Goal: Task Accomplishment & Management: Complete application form

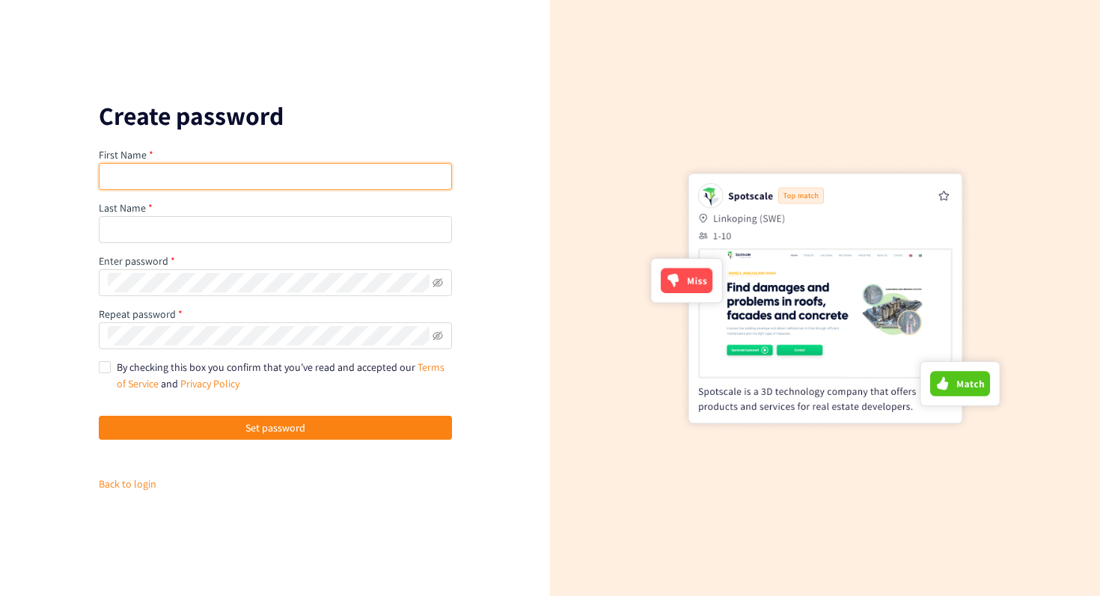
click at [280, 175] on input "text" at bounding box center [275, 176] width 353 height 27
click at [359, 198] on div "First Name Last Name Enter password Repeat password By checking this box you co…" at bounding box center [275, 320] width 353 height 346
click at [367, 174] on input "text" at bounding box center [275, 176] width 353 height 27
type input "Jules"
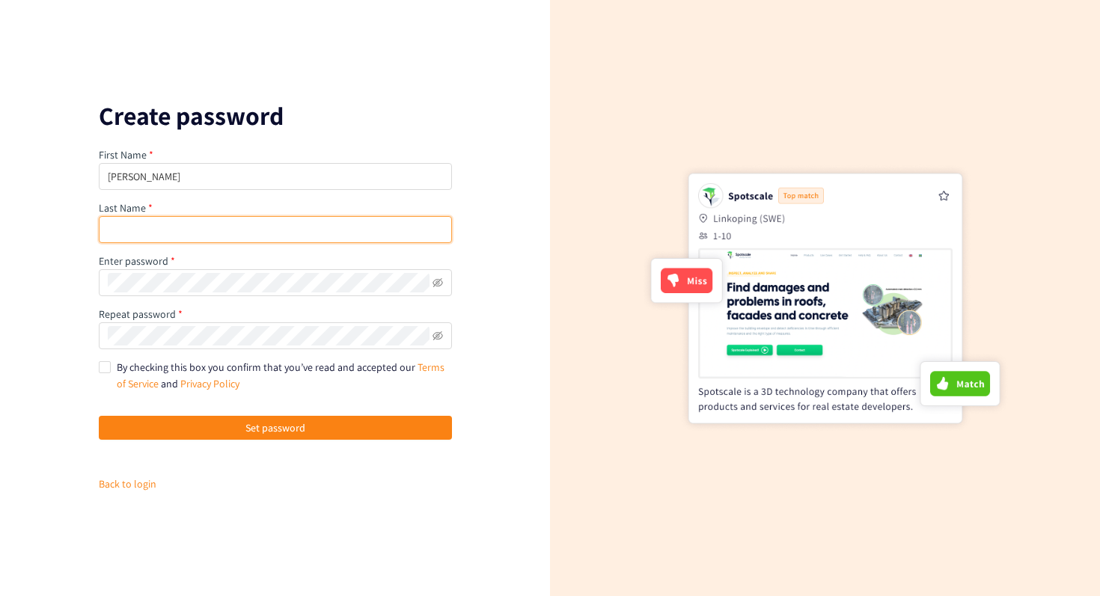
click at [358, 220] on input "text" at bounding box center [275, 229] width 353 height 27
type input "Tahiri"
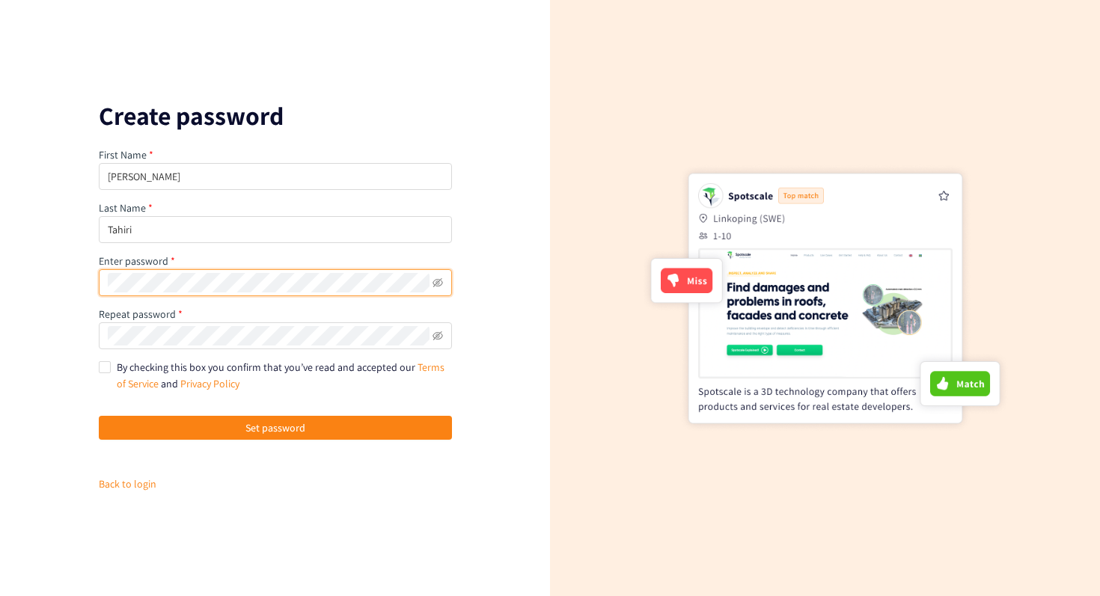
click at [99, 416] on button "Set password" at bounding box center [275, 428] width 353 height 24
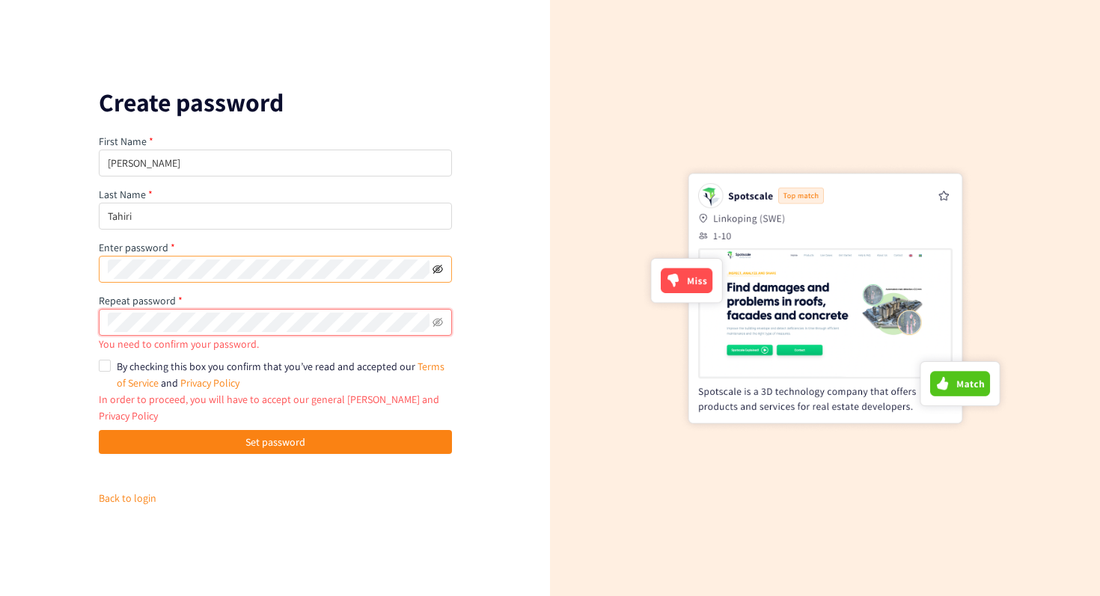
click at [438, 275] on icon "eye-invisible" at bounding box center [437, 269] width 10 height 10
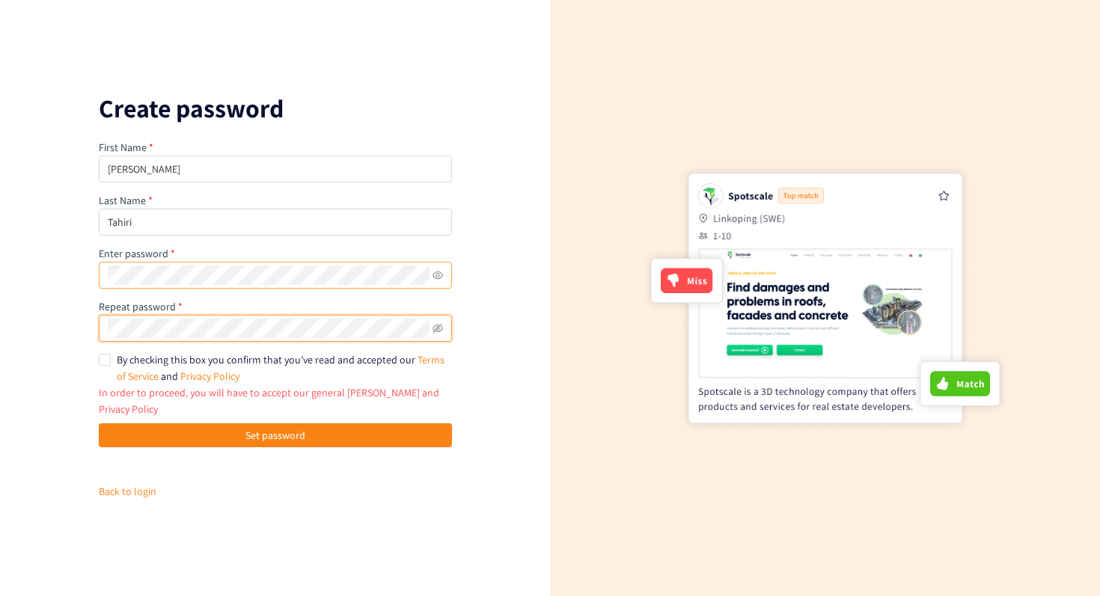
click at [99, 423] on button "Set password" at bounding box center [275, 435] width 353 height 24
click at [164, 366] on span "By checking this box you confirm that you’ve read and accepted our Terms of Ser…" at bounding box center [281, 368] width 328 height 30
click at [109, 364] on input "By checking this box you confirm that you’ve read and accepted our Terms of Ser…" at bounding box center [104, 359] width 10 height 10
checkbox input "true"
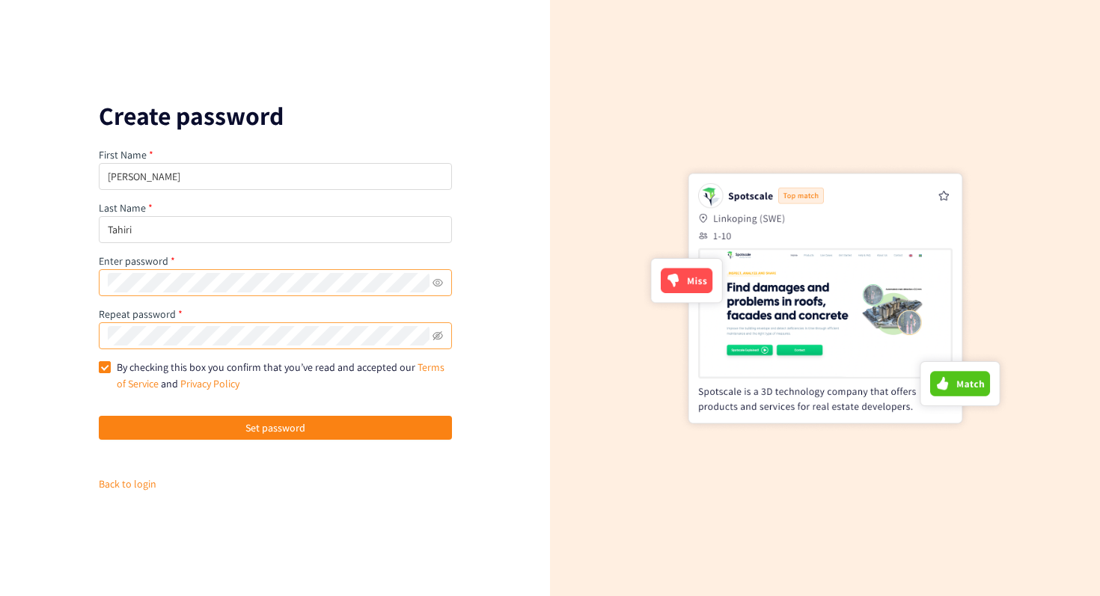
click at [429, 336] on span at bounding box center [275, 335] width 353 height 27
click at [437, 334] on icon "eye-invisible" at bounding box center [437, 336] width 10 height 10
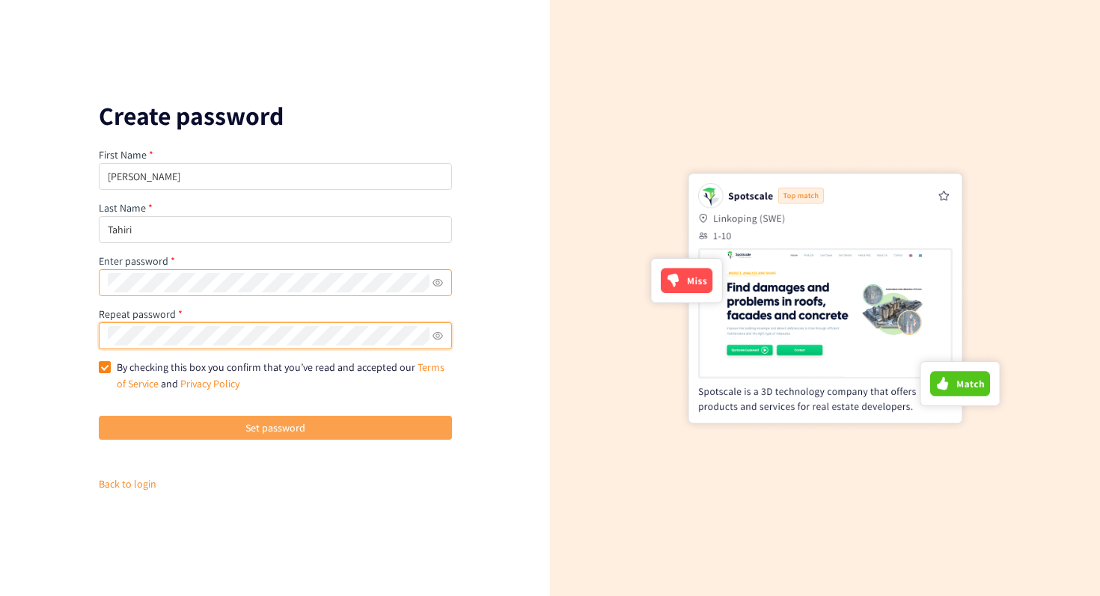
click at [340, 426] on button "Set password" at bounding box center [275, 428] width 353 height 24
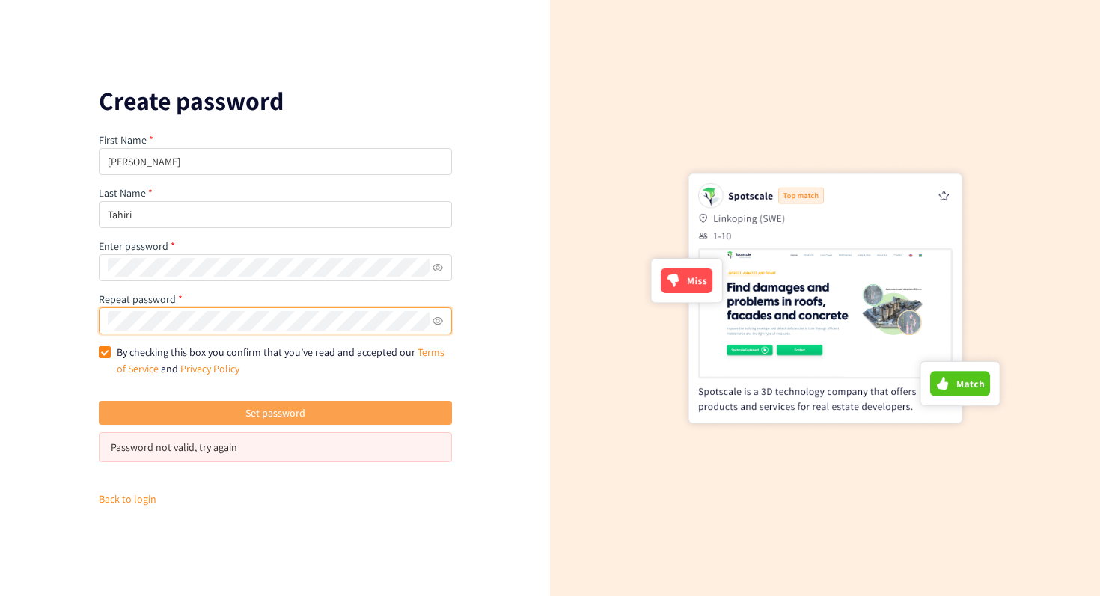
click at [325, 407] on button "Set password" at bounding box center [275, 413] width 353 height 24
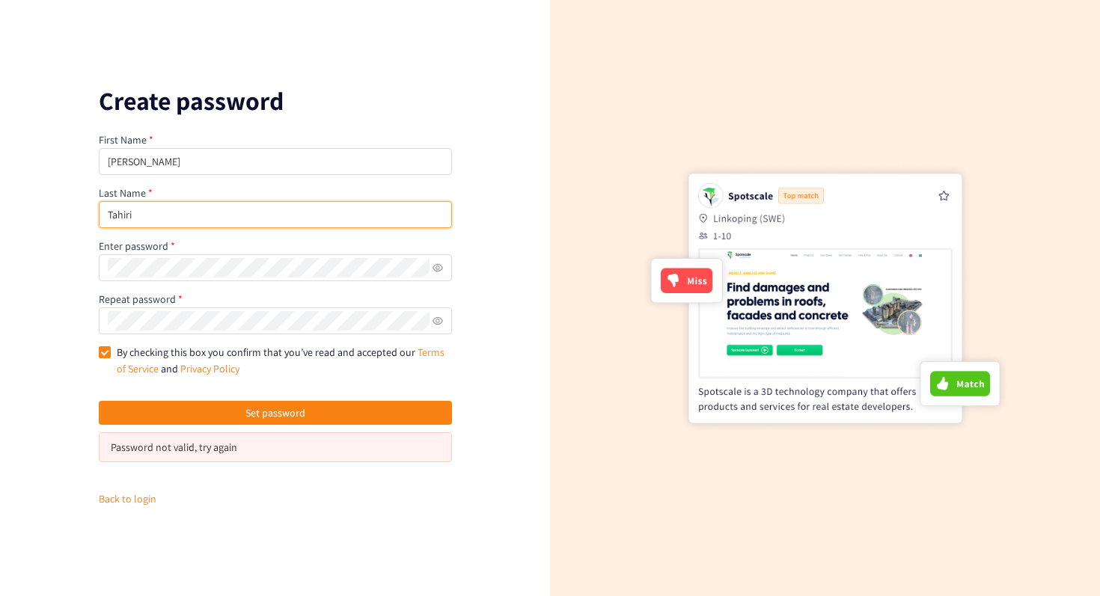
click at [266, 227] on input "Tahiri" at bounding box center [275, 214] width 353 height 27
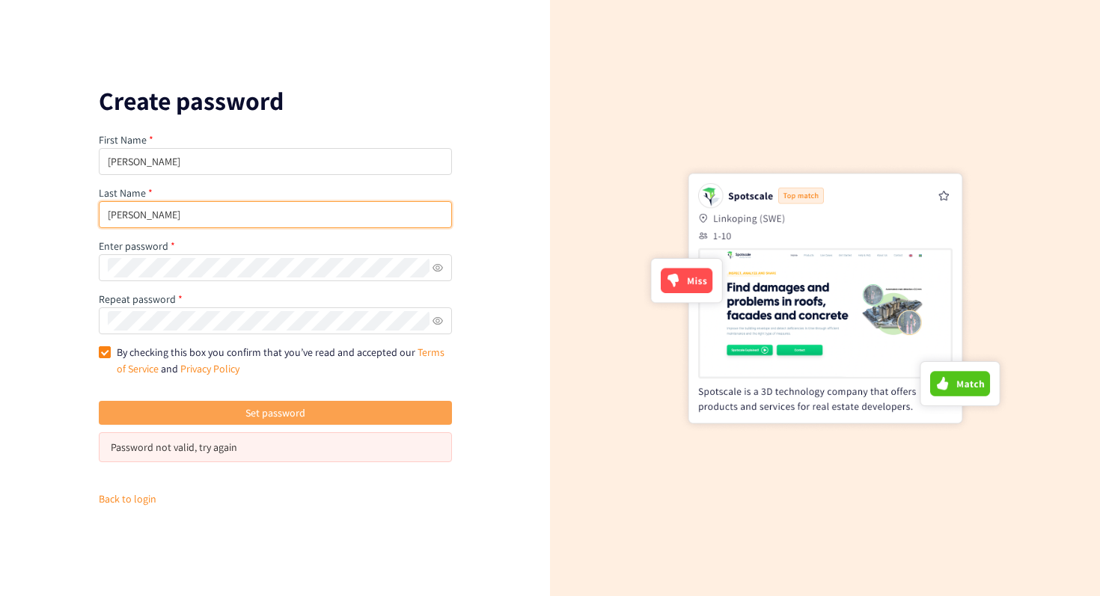
type input "Tahiri-Alaoui"
click at [275, 408] on span "Set password" at bounding box center [275, 413] width 60 height 16
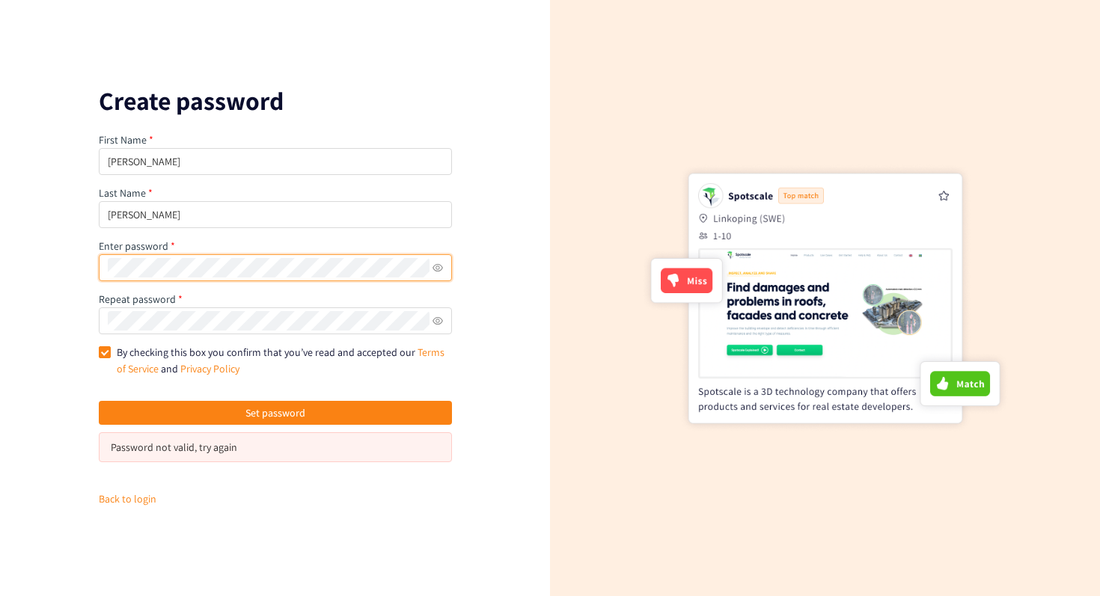
click at [43, 264] on div "Create password First Name Jules Last Name Tahiri-Alaoui Enter password Repeat …" at bounding box center [275, 298] width 550 height 596
click at [106, 108] on p "Create password" at bounding box center [275, 101] width 353 height 24
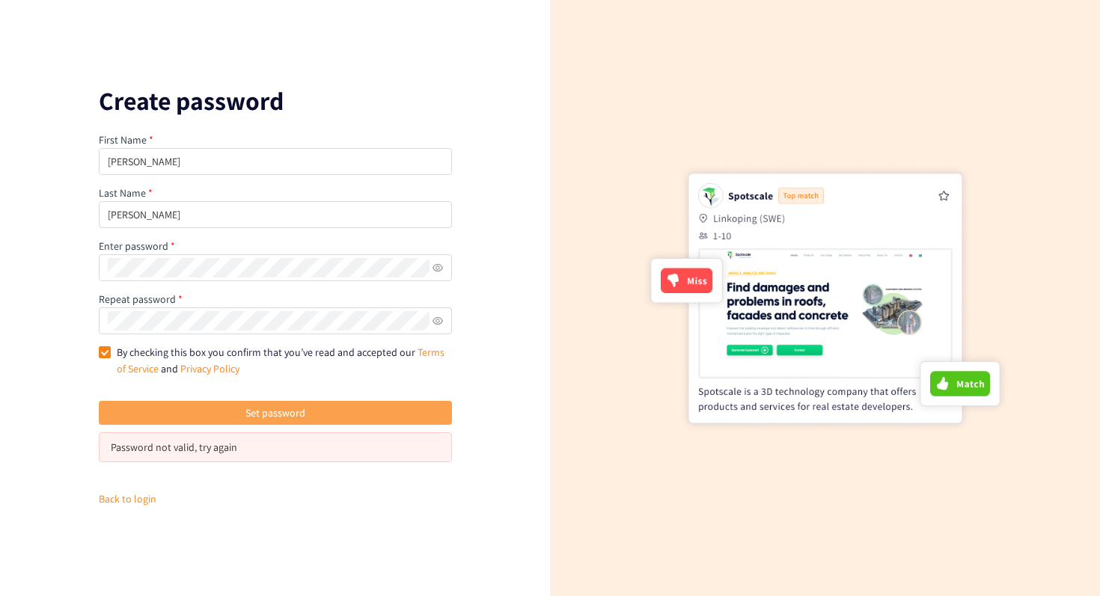
click at [352, 411] on button "Set password" at bounding box center [275, 413] width 353 height 24
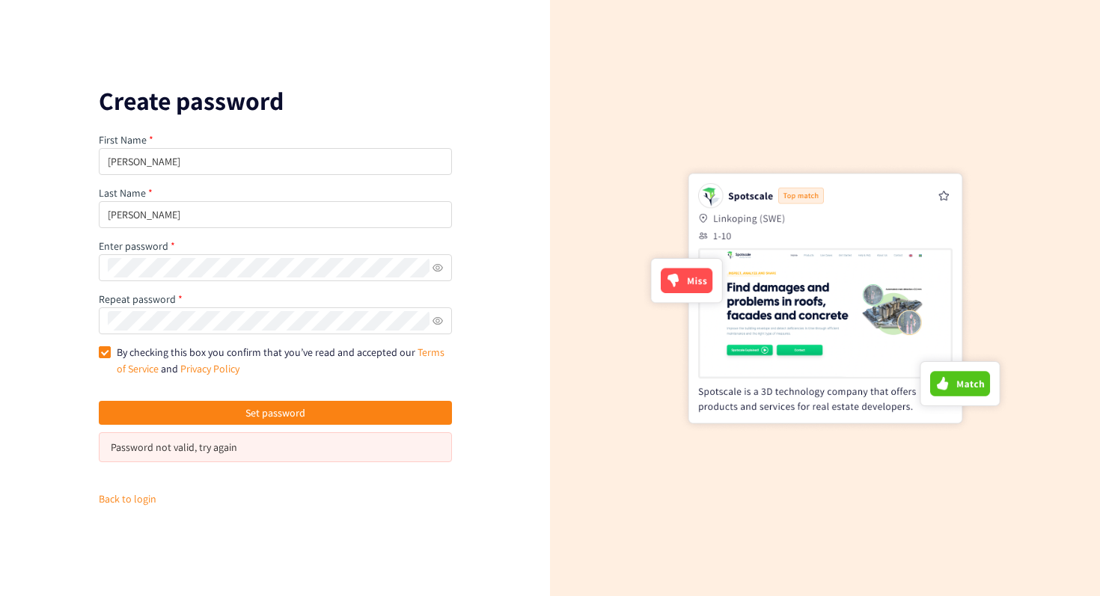
click at [269, 444] on div "Password not valid, try again" at bounding box center [275, 447] width 329 height 16
click at [150, 448] on div "Password not valid, try again" at bounding box center [275, 447] width 329 height 16
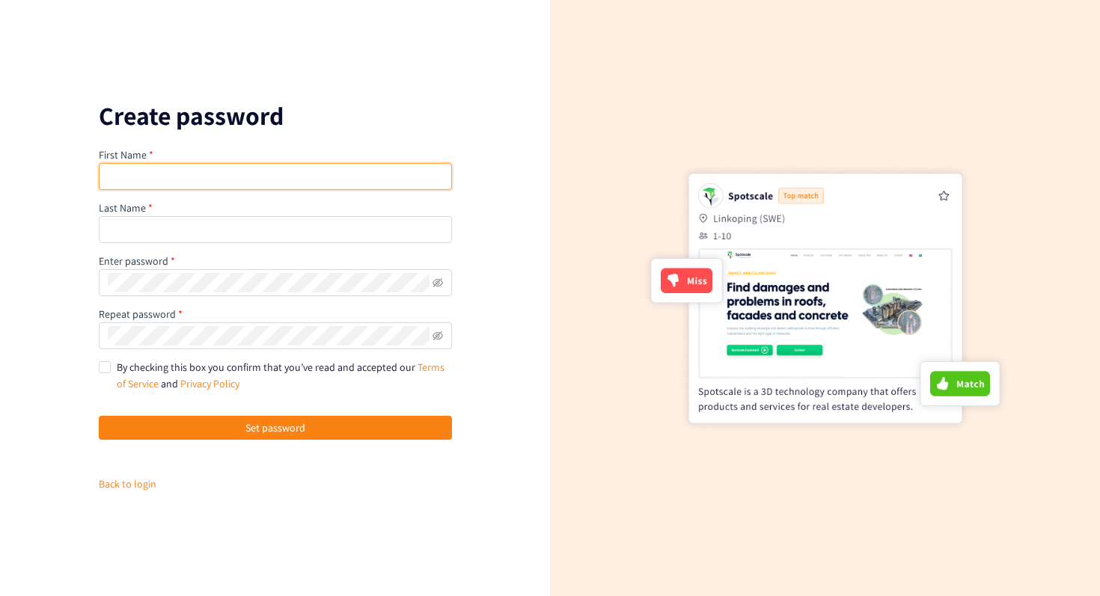
click at [257, 180] on input "text" at bounding box center [275, 176] width 353 height 27
type input "Jules"
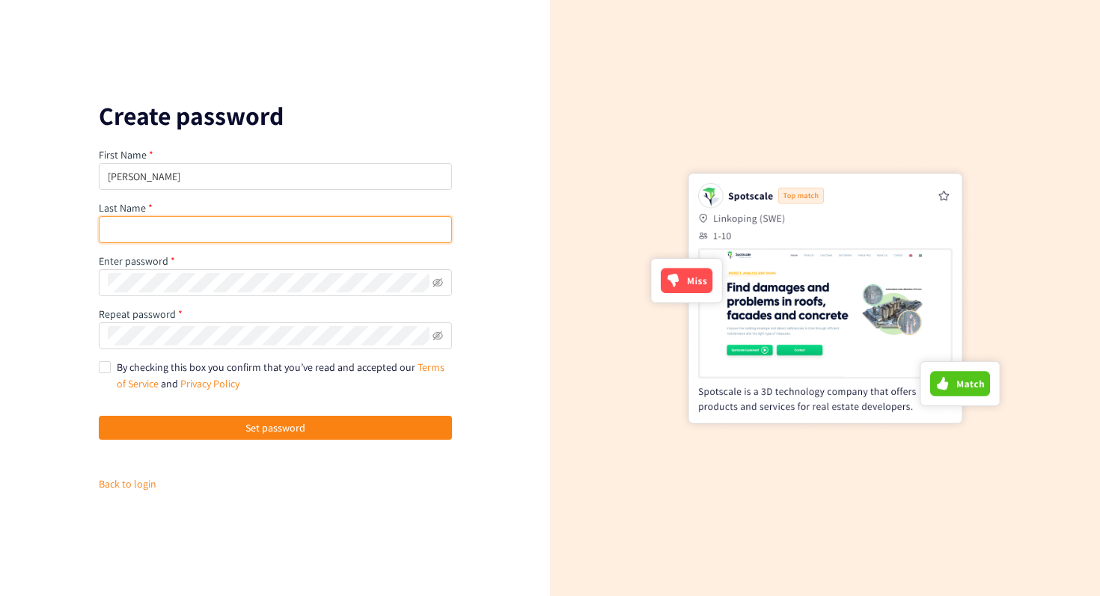
click at [210, 232] on input "text" at bounding box center [275, 229] width 353 height 27
type input "Tahiri"
click at [99, 416] on button "Set password" at bounding box center [275, 428] width 353 height 24
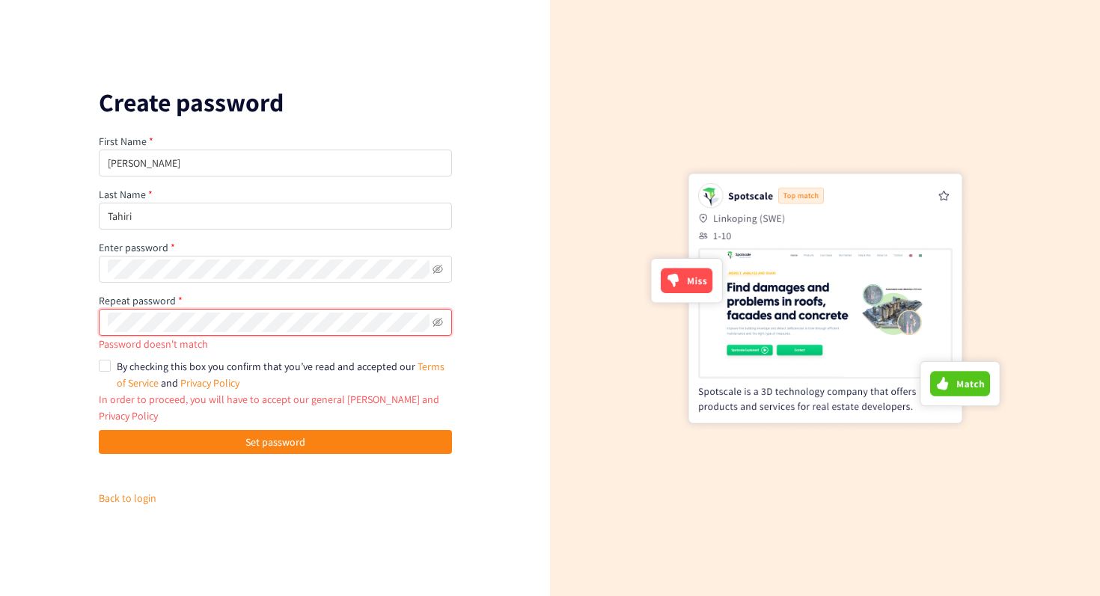
click at [99, 430] on button "Set password" at bounding box center [275, 442] width 353 height 24
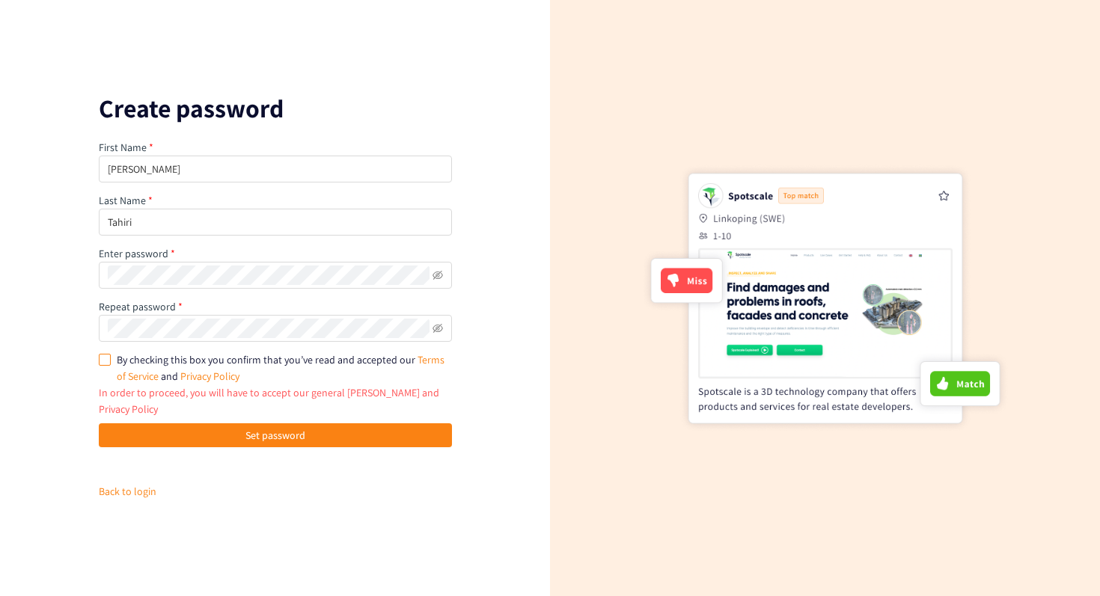
click at [104, 364] on input "By checking this box you confirm that you’ve read and accepted our Terms of Ser…" at bounding box center [104, 359] width 10 height 10
checkbox input "true"
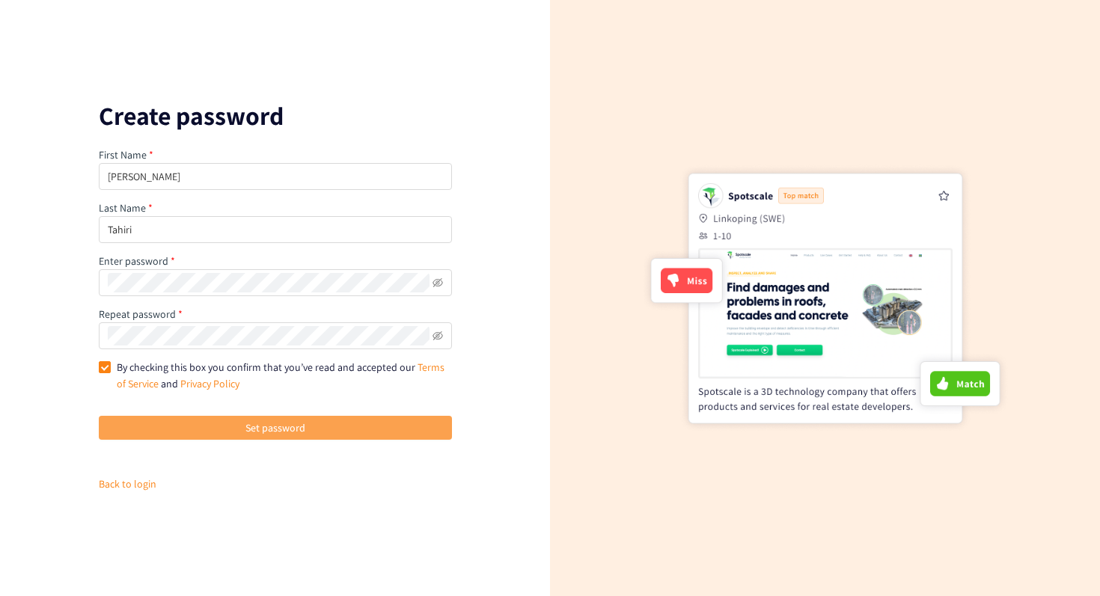
click at [138, 424] on button "Set password" at bounding box center [275, 428] width 353 height 24
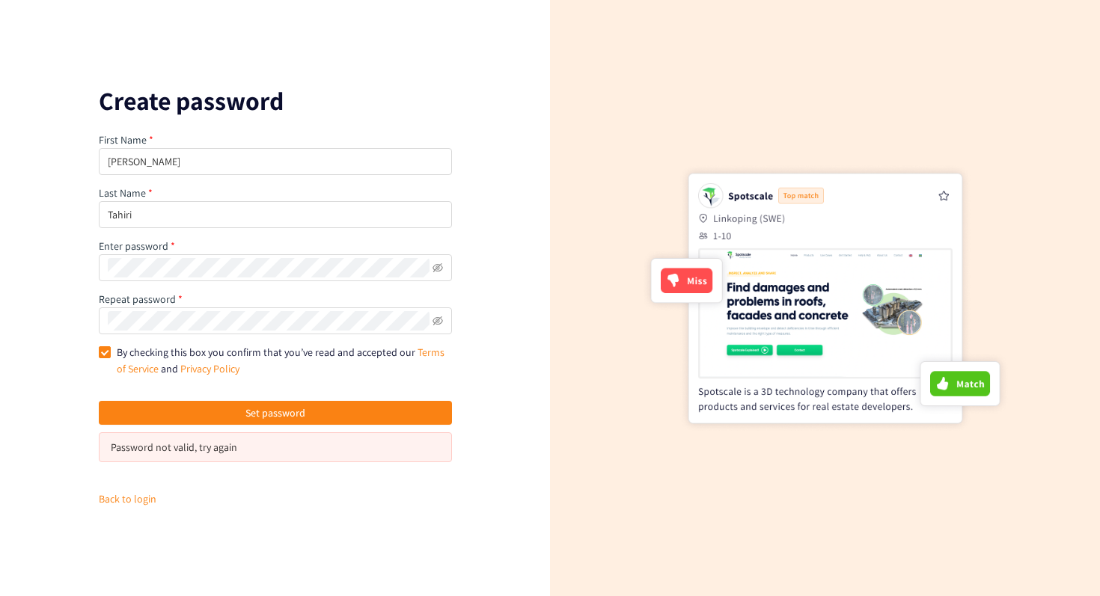
click at [259, 448] on div "Password not valid, try again" at bounding box center [275, 447] width 329 height 16
click at [289, 482] on div "Set password Password not valid, try again" at bounding box center [275, 443] width 353 height 84
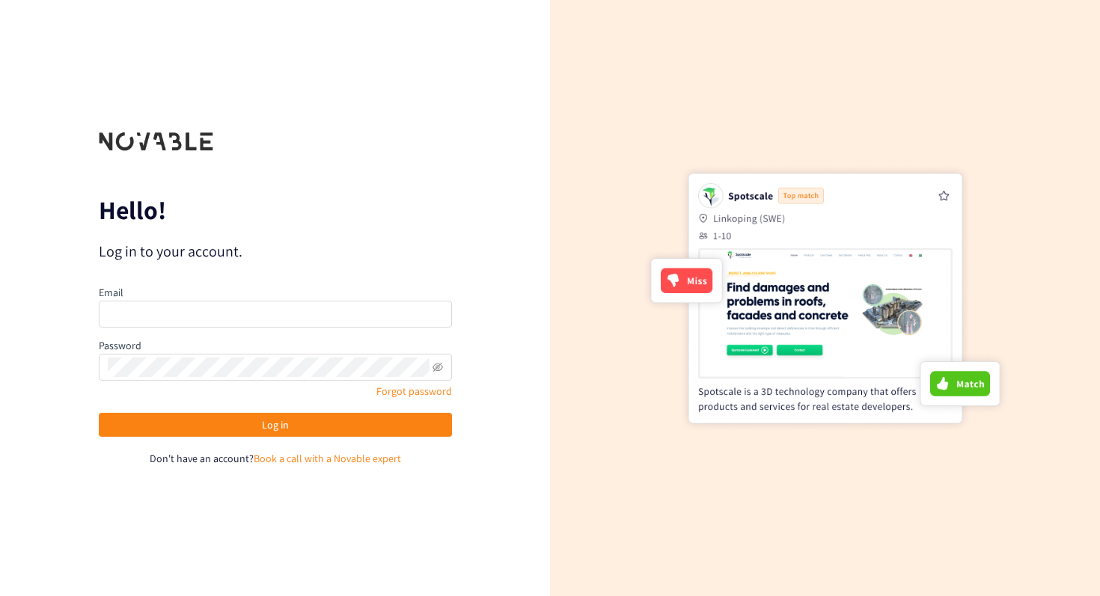
click at [380, 331] on div "Email Password Forgot password Log in Don't have an account? Book a call with a…" at bounding box center [275, 375] width 353 height 183
click at [380, 313] on input "email" at bounding box center [275, 314] width 353 height 27
type input "jules.tahirialaoui@adeo.com"
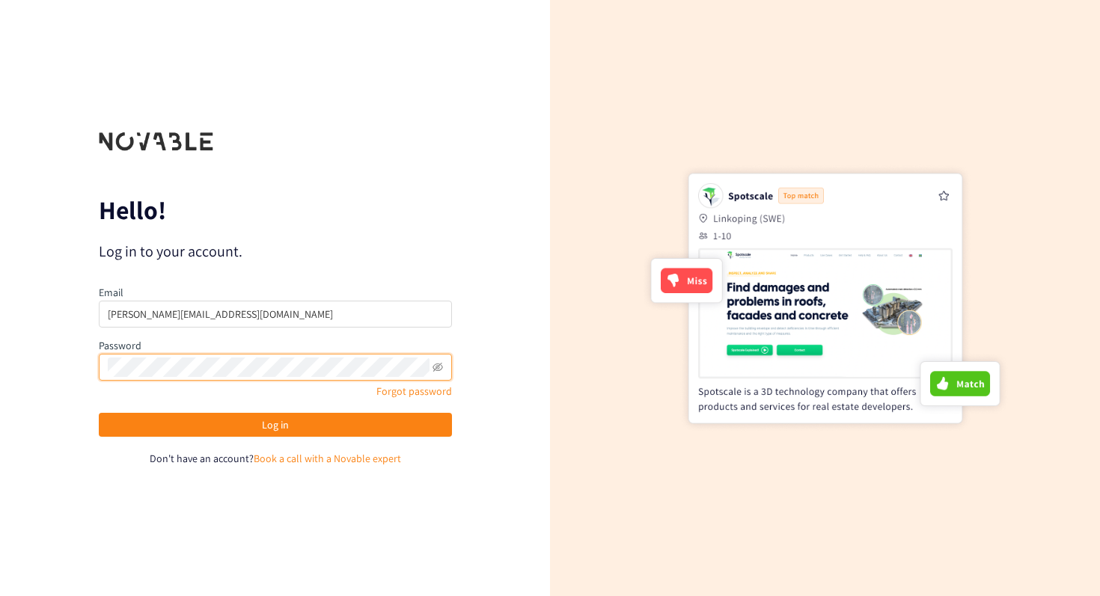
click at [99, 413] on button "Log in" at bounding box center [275, 425] width 353 height 24
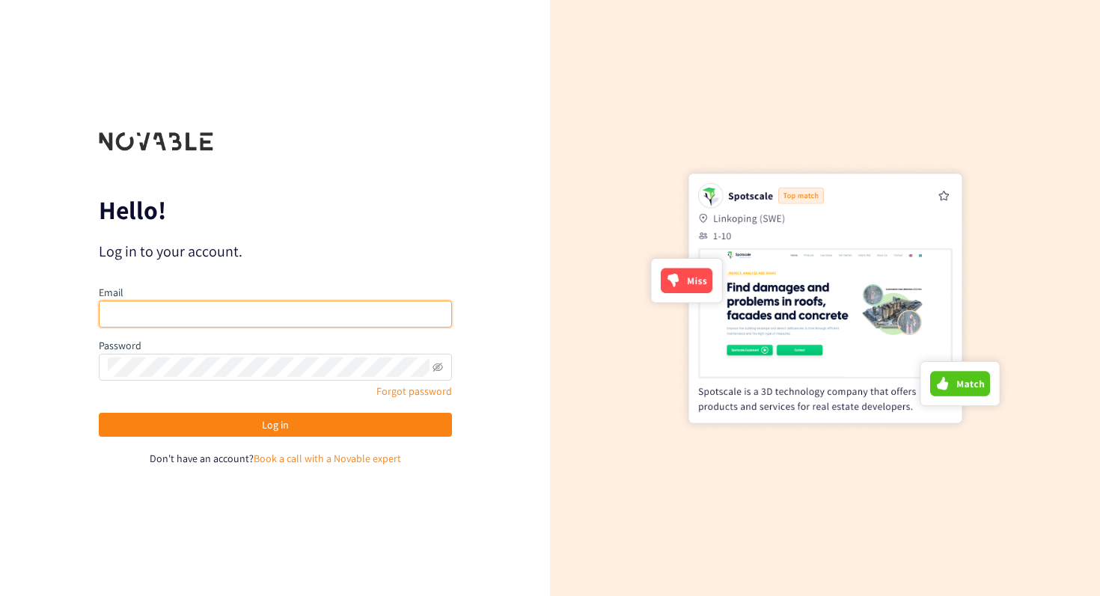
click at [238, 316] on input "email" at bounding box center [275, 314] width 353 height 27
type input "jules.tahirialaoui@adeo.com"
drag, startPoint x: 180, startPoint y: 317, endPoint x: 238, endPoint y: 316, distance: 57.6
click at [237, 316] on input "jules.tahirialaoui@adeo.com" at bounding box center [275, 314] width 353 height 27
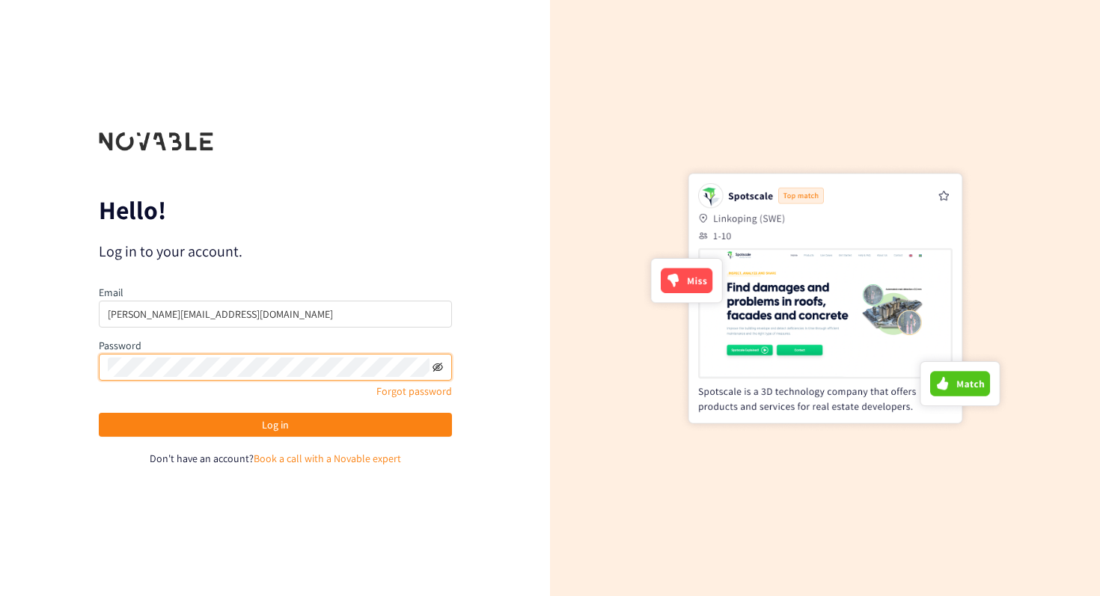
click at [432, 367] on icon "eye-invisible" at bounding box center [437, 366] width 10 height 9
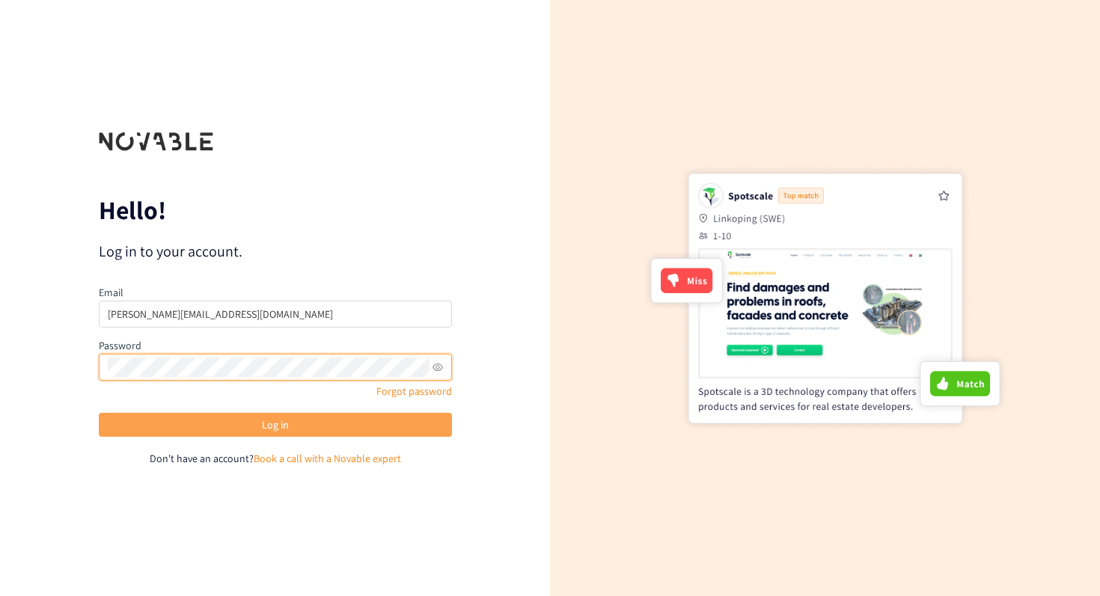
click at [355, 429] on button "Log in" at bounding box center [275, 425] width 353 height 24
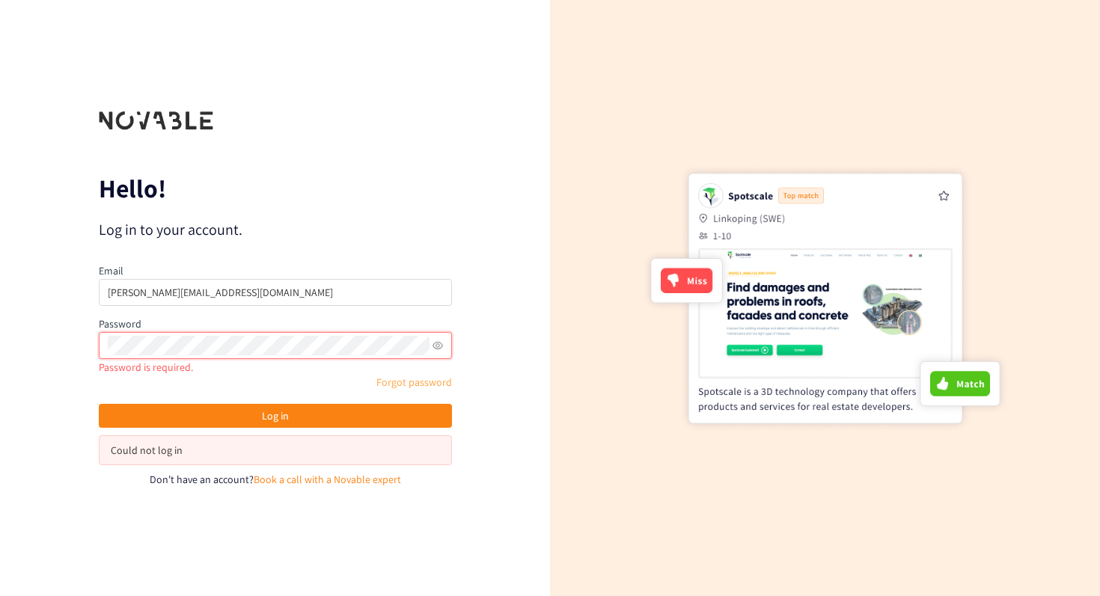
click at [427, 383] on link "Forgot password" at bounding box center [414, 381] width 76 height 13
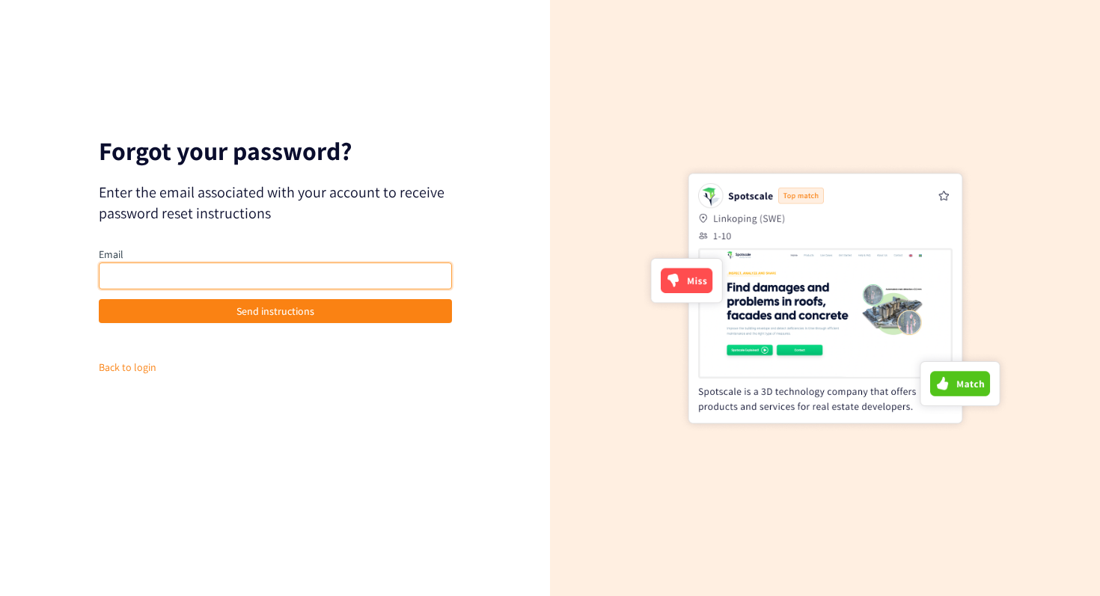
click at [301, 278] on input "email" at bounding box center [275, 276] width 353 height 27
type input "[PERSON_NAME][EMAIL_ADDRESS][DOMAIN_NAME]"
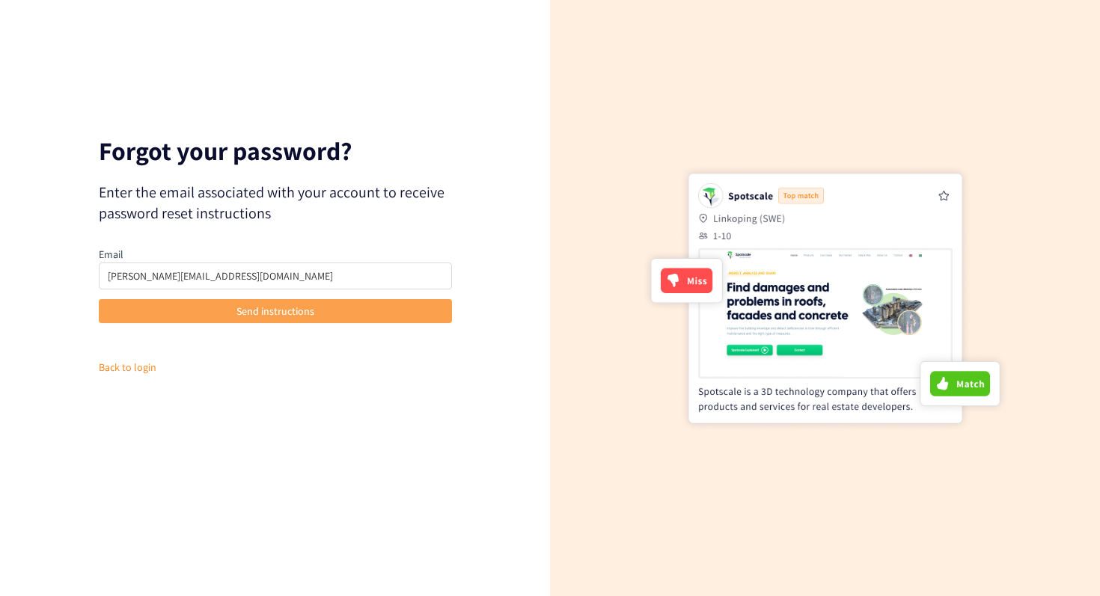
click at [294, 311] on span "Send instructions" at bounding box center [275, 311] width 78 height 16
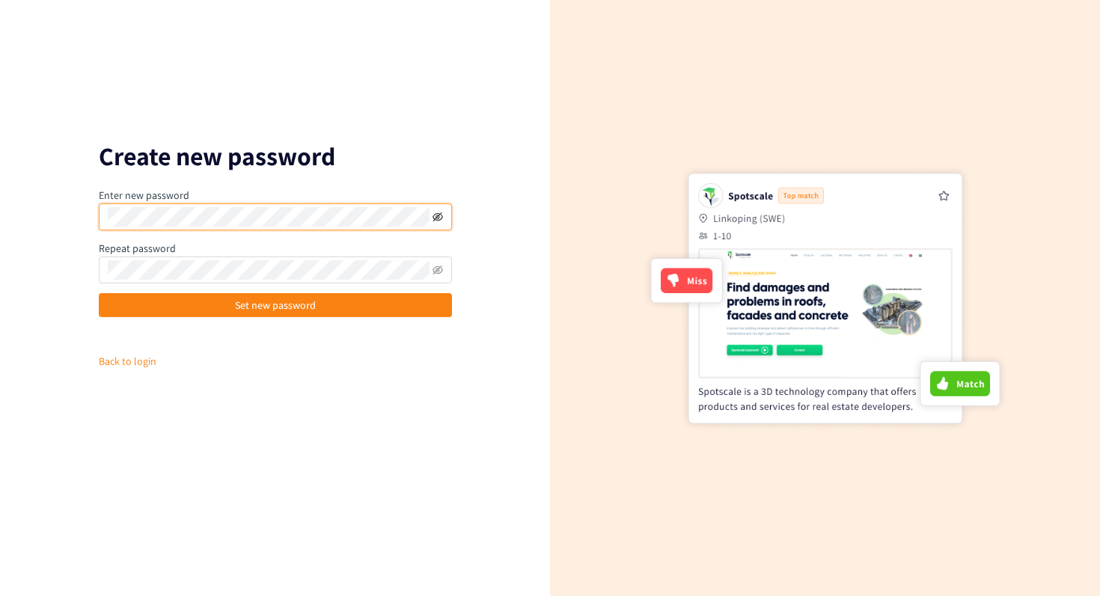
click at [439, 218] on icon "eye-invisible" at bounding box center [437, 217] width 10 height 10
click at [439, 214] on icon "eye-invisible" at bounding box center [437, 216] width 10 height 9
click at [438, 269] on icon "eye-invisible" at bounding box center [437, 270] width 3 height 3
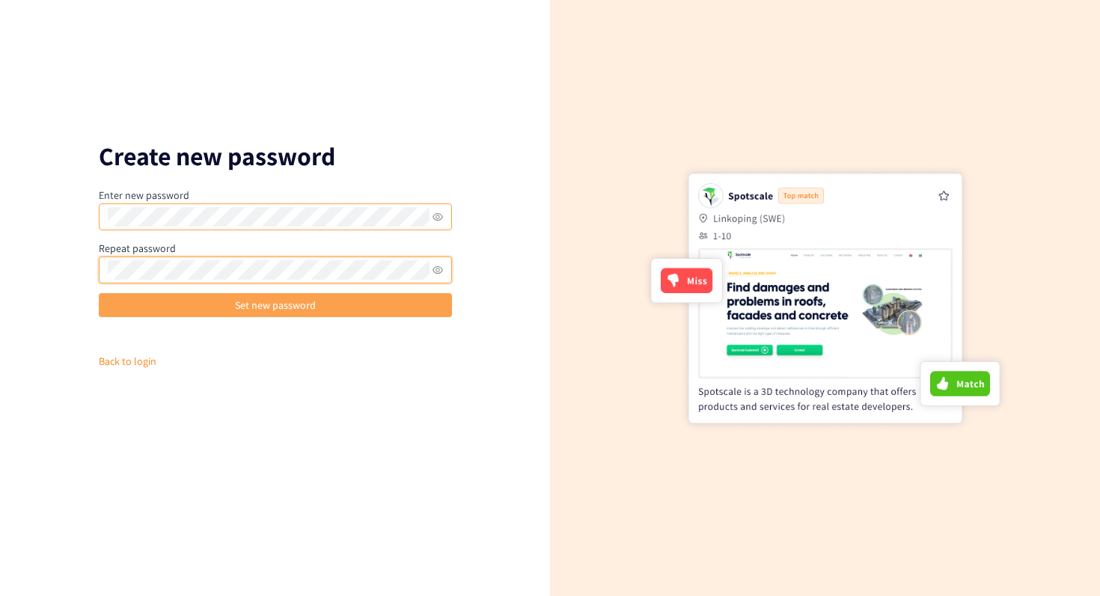
click at [224, 314] on button "Set new password" at bounding box center [275, 305] width 353 height 24
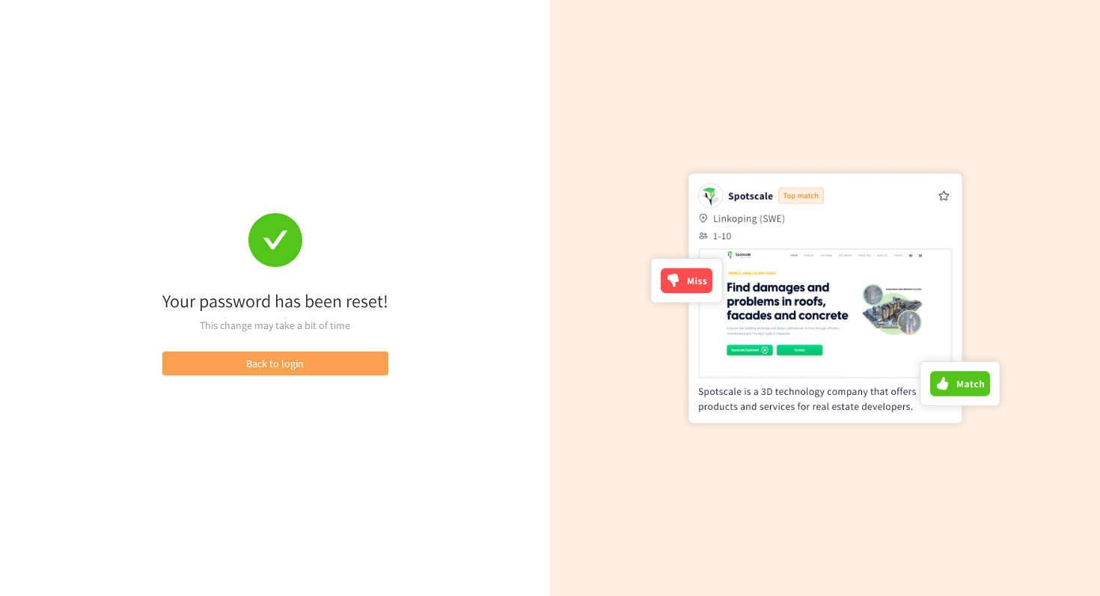
click at [269, 367] on span "Back to login" at bounding box center [275, 363] width 58 height 16
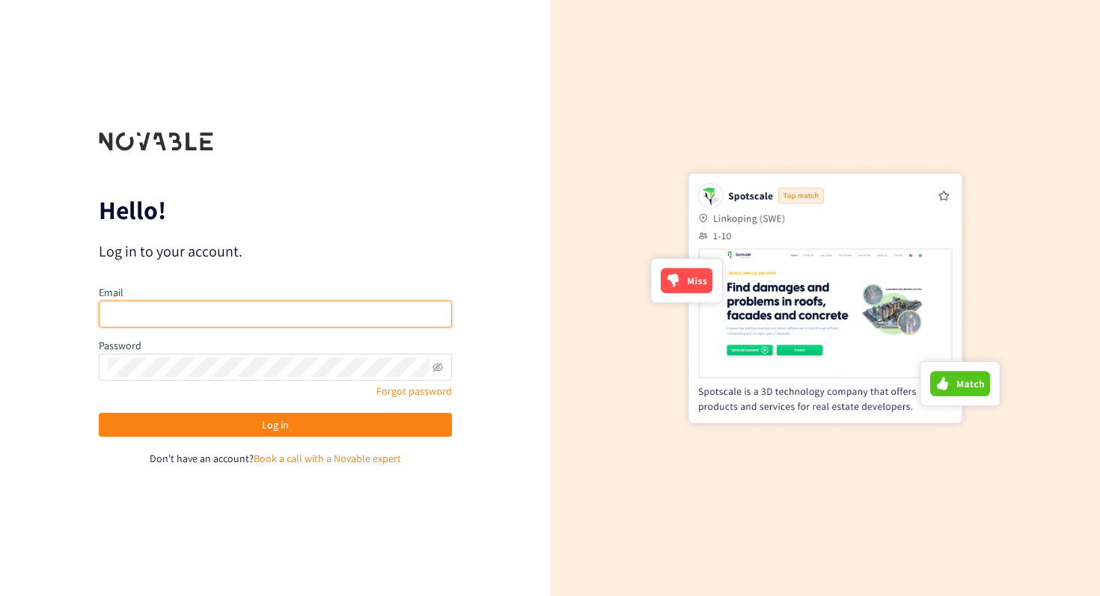
click at [212, 315] on input "email" at bounding box center [275, 314] width 353 height 27
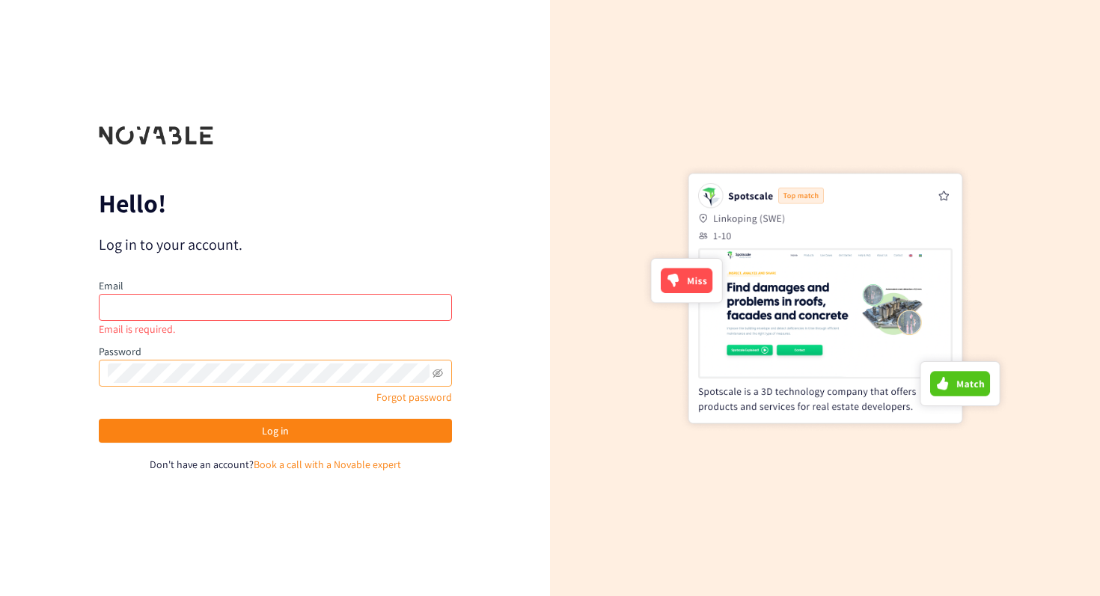
click at [429, 364] on span at bounding box center [275, 373] width 353 height 27
click at [441, 372] on icon "eye-invisible" at bounding box center [437, 373] width 10 height 9
click at [292, 304] on input "email" at bounding box center [275, 307] width 353 height 27
type input "jules.tahirialaoui@adeo.com"
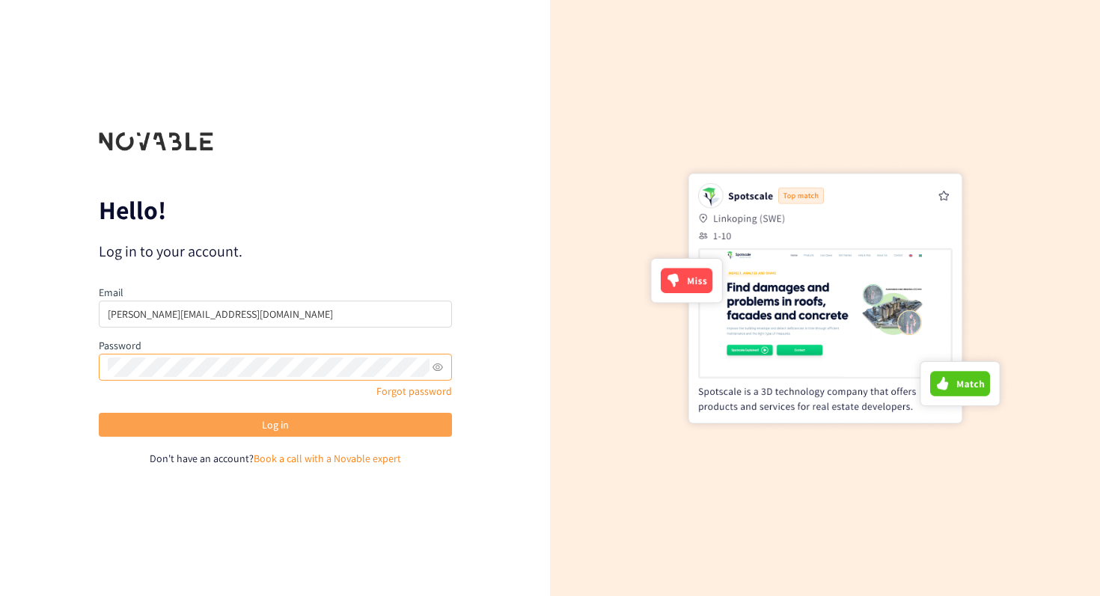
click at [270, 427] on span "Log in" at bounding box center [275, 425] width 27 height 16
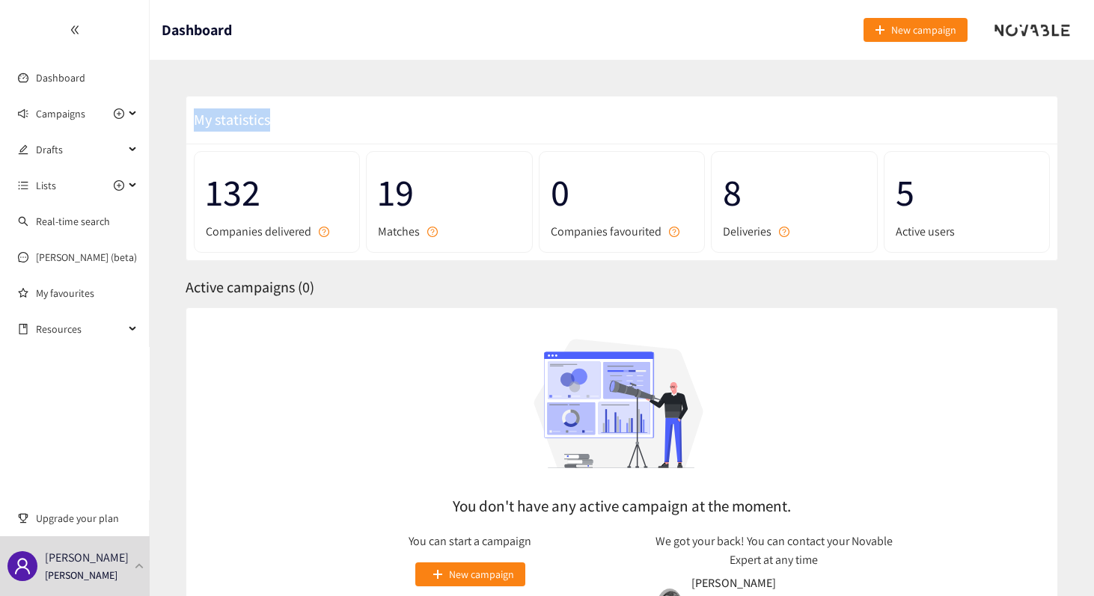
drag, startPoint x: 295, startPoint y: 124, endPoint x: 172, endPoint y: 113, distance: 123.9
click at [172, 113] on div "My statistics 132 Companies delivered 19 Matches 0 Companies favourited 8 Deliv…" at bounding box center [622, 393] width 908 height 631
click at [253, 122] on span "My statistics" at bounding box center [228, 119] width 84 height 19
click at [262, 122] on span "My statistics" at bounding box center [228, 119] width 84 height 19
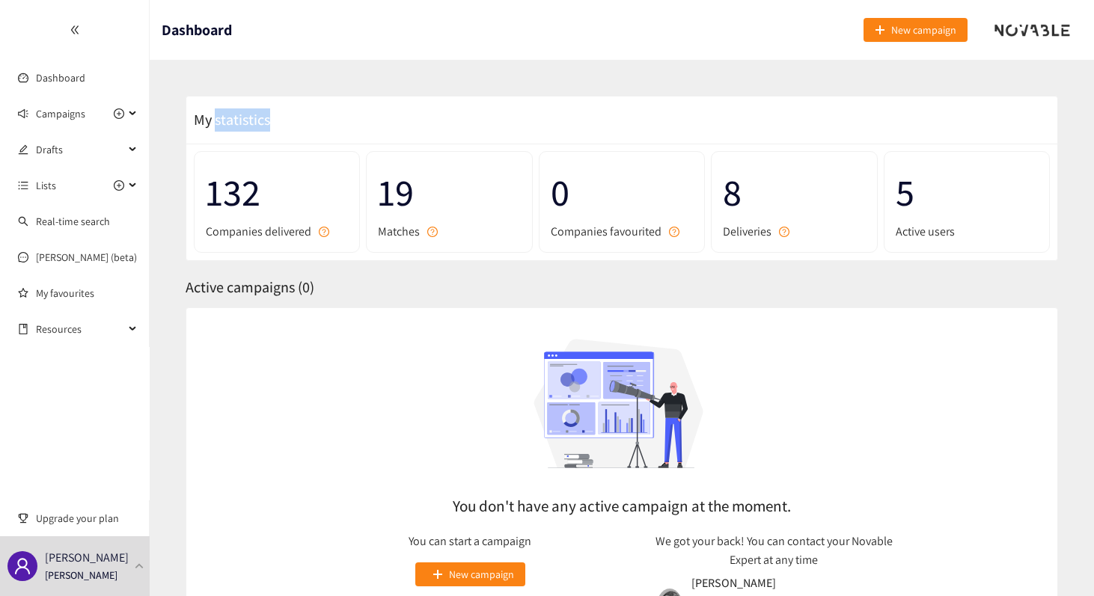
click at [262, 122] on span "My statistics" at bounding box center [228, 119] width 84 height 19
click at [294, 117] on div "My statistics" at bounding box center [621, 119] width 871 height 47
drag, startPoint x: 294, startPoint y: 117, endPoint x: 188, endPoint y: 117, distance: 106.2
click at [188, 117] on div "My statistics" at bounding box center [621, 119] width 871 height 47
click at [277, 109] on div "My statistics" at bounding box center [621, 119] width 871 height 47
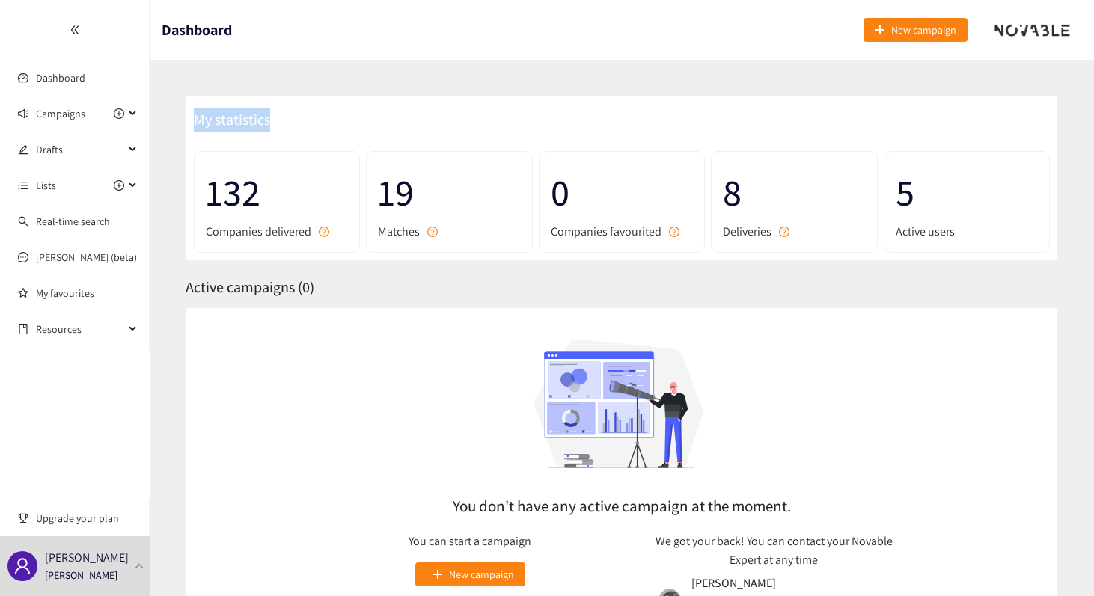
drag, startPoint x: 277, startPoint y: 130, endPoint x: 194, endPoint y: 126, distance: 82.4
click at [194, 126] on div "My statistics" at bounding box center [621, 119] width 871 height 47
click at [314, 129] on div "My statistics" at bounding box center [621, 119] width 871 height 47
drag, startPoint x: 289, startPoint y: 126, endPoint x: 185, endPoint y: 123, distance: 104.0
click at [186, 123] on div "My statistics 132 Companies delivered 19 Matches 0 Companies favourited 8 Deliv…" at bounding box center [622, 178] width 872 height 165
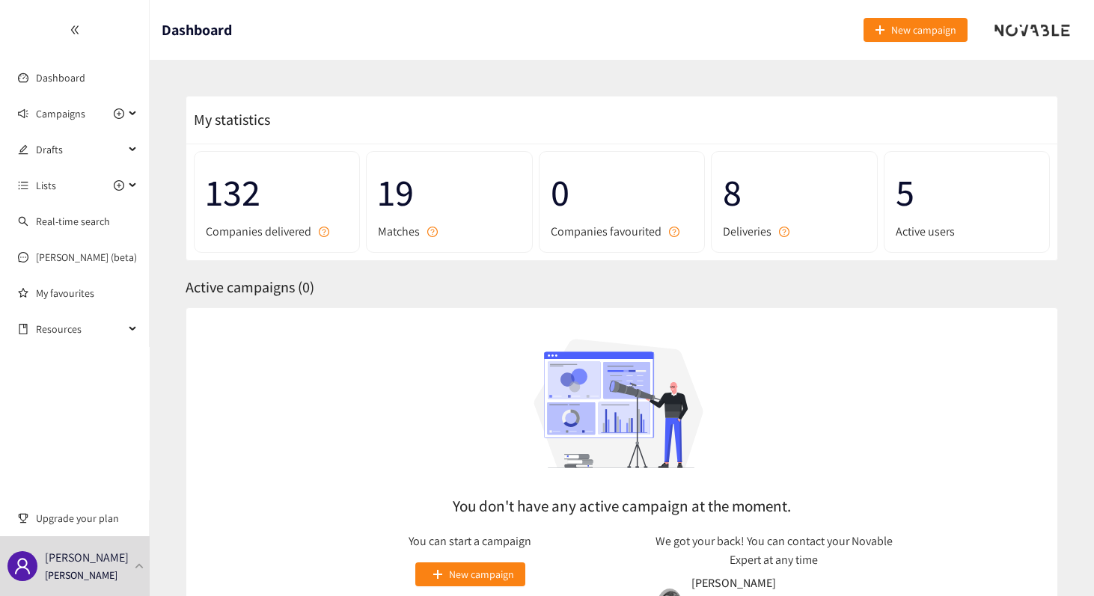
click at [283, 123] on div "My statistics" at bounding box center [621, 119] width 871 height 47
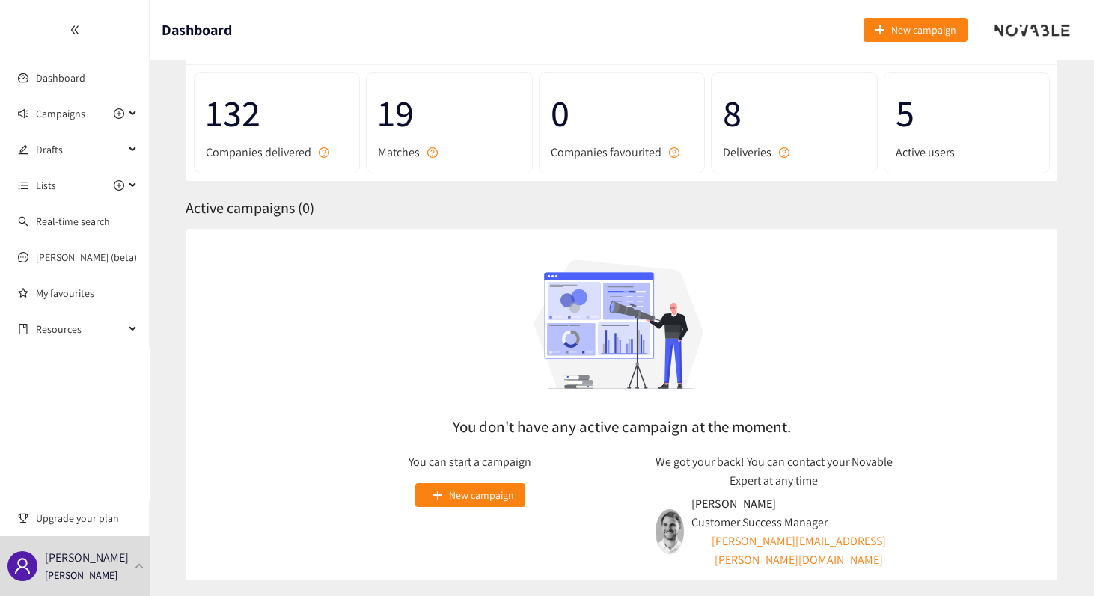
scroll to position [87, 0]
